Goal: Task Accomplishment & Management: Manage account settings

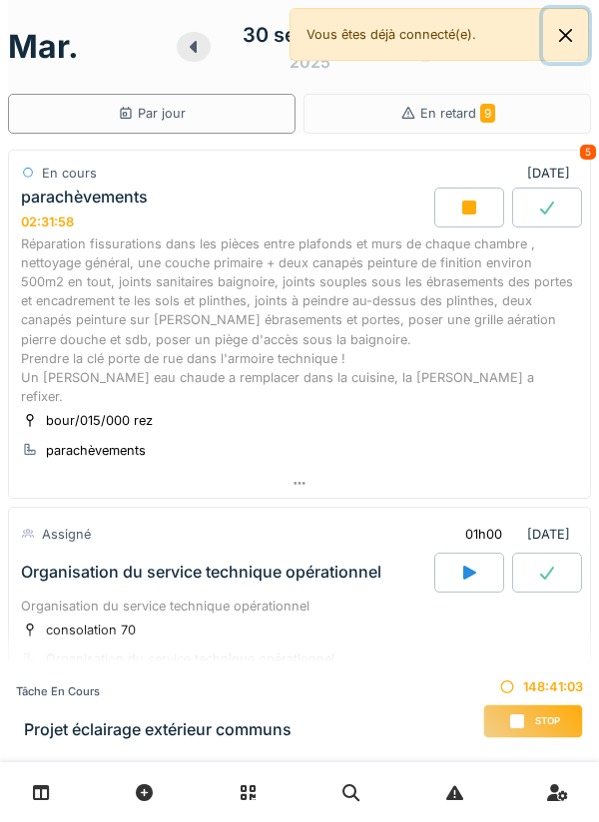
click at [576, 41] on button "Close" at bounding box center [565, 35] width 45 height 53
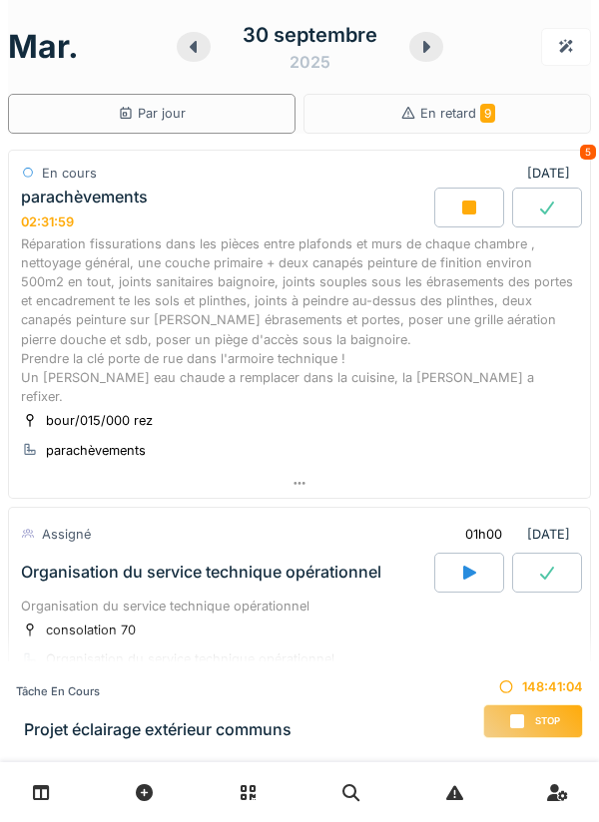
click at [418, 51] on icon at bounding box center [426, 47] width 20 height 16
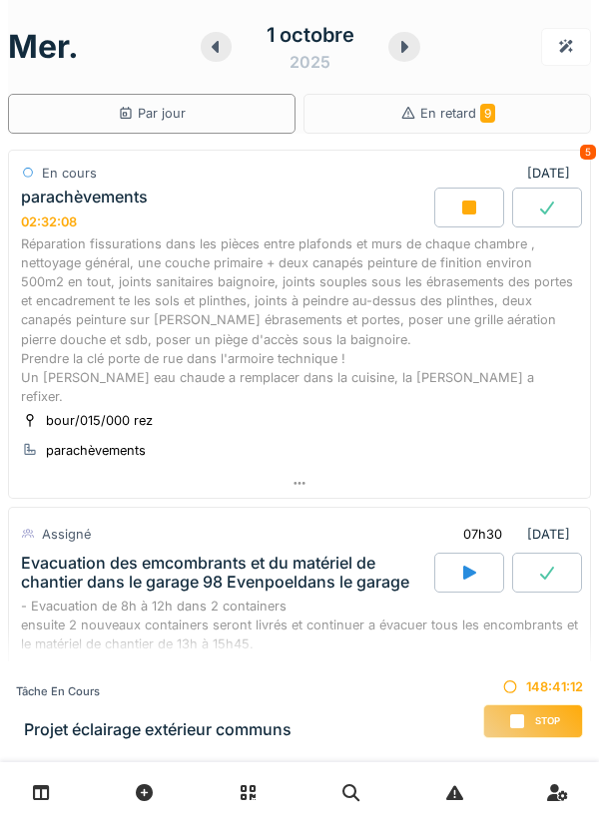
click at [208, 47] on icon at bounding box center [216, 47] width 20 height 16
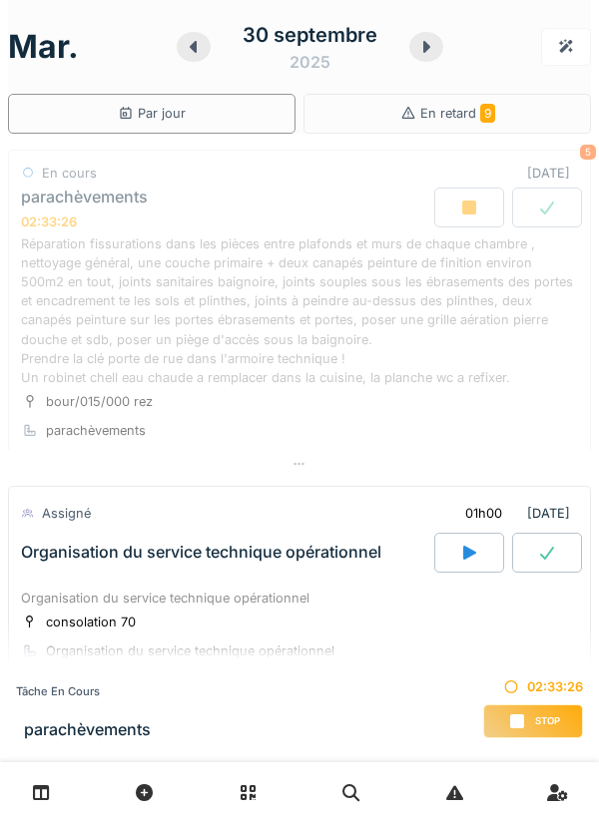
scroll to position [70, 0]
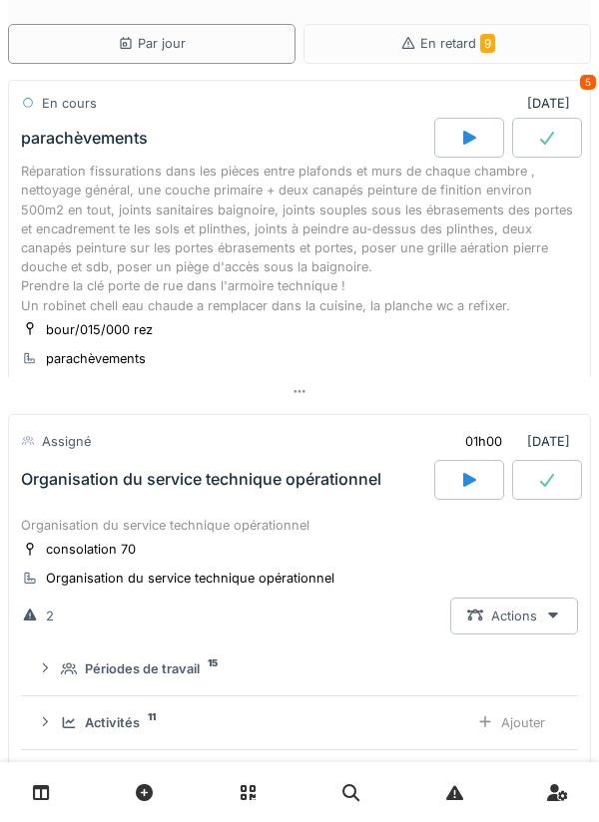
click at [479, 147] on div at bounding box center [469, 138] width 70 height 40
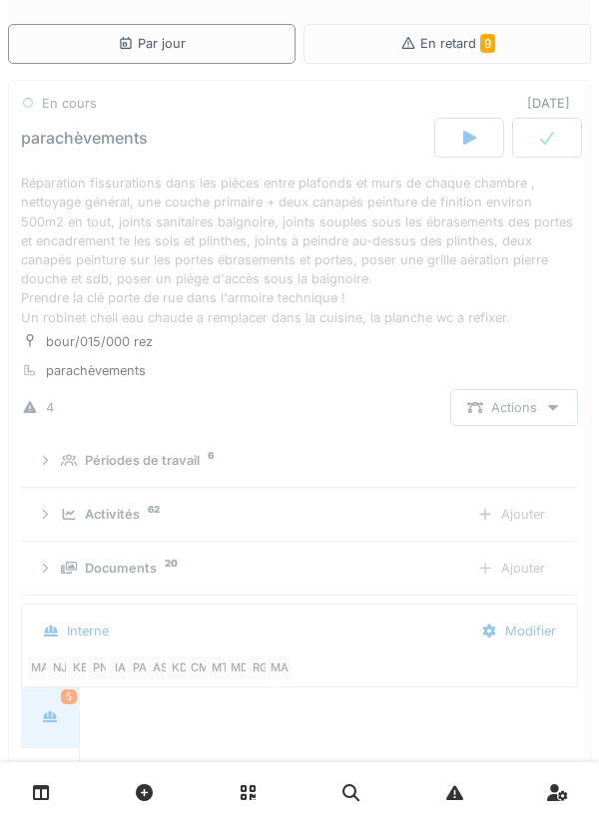
scroll to position [30, 0]
